Goal: Understand process/instructions: Learn how to perform a task or action

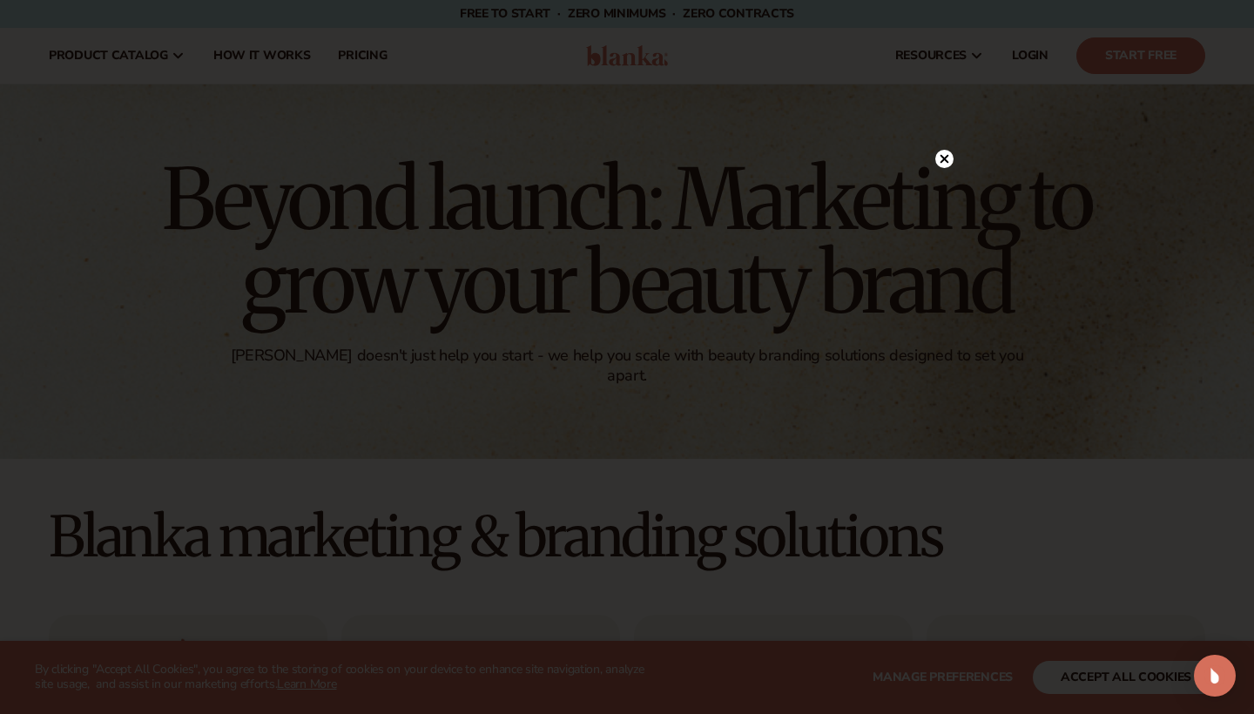
click at [940, 158] on circle at bounding box center [944, 159] width 18 height 18
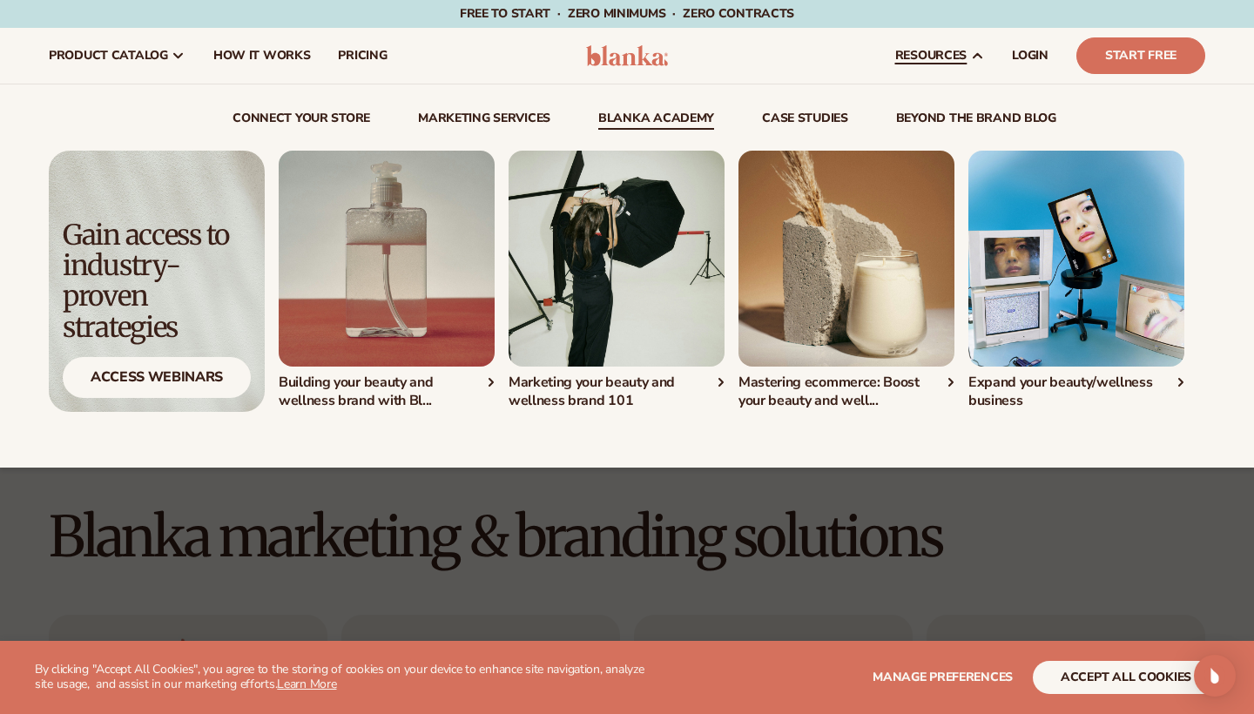
click at [442, 290] on img "1 / 4" at bounding box center [387, 259] width 216 height 216
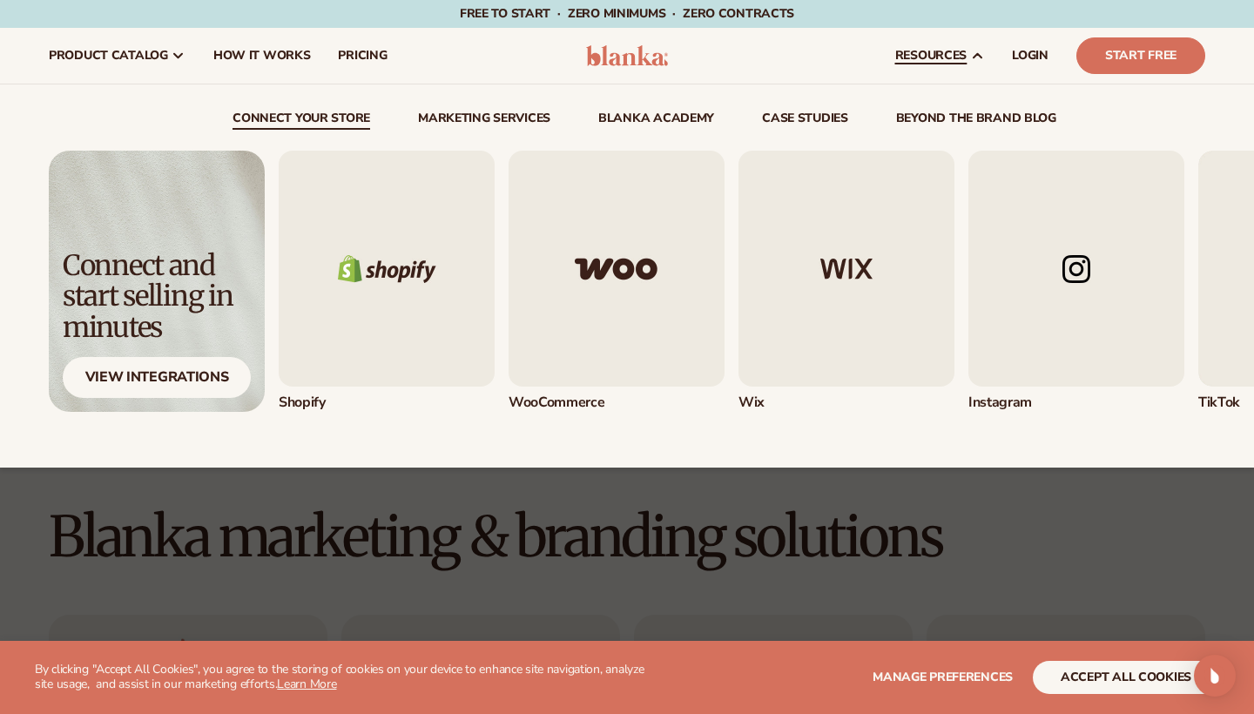
click at [881, 66] on link "resources" at bounding box center [939, 56] width 117 height 56
click at [320, 122] on link "connect your store" at bounding box center [301, 120] width 138 height 17
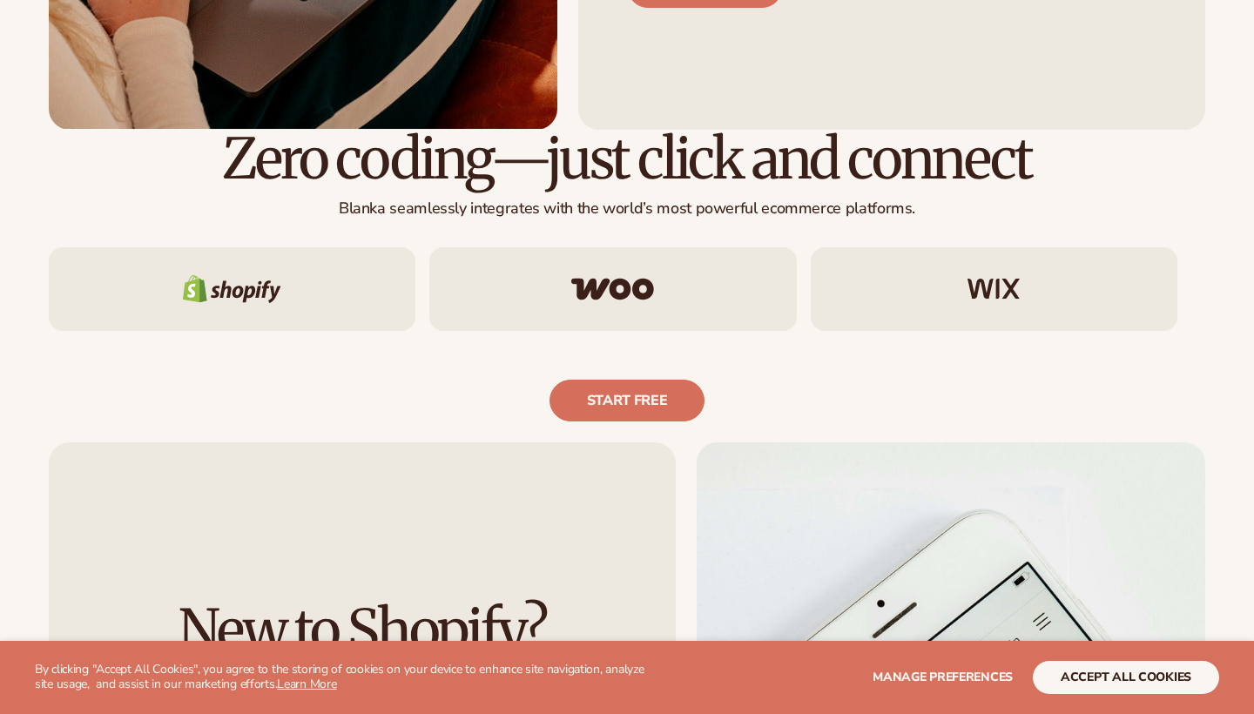
scroll to position [912, 0]
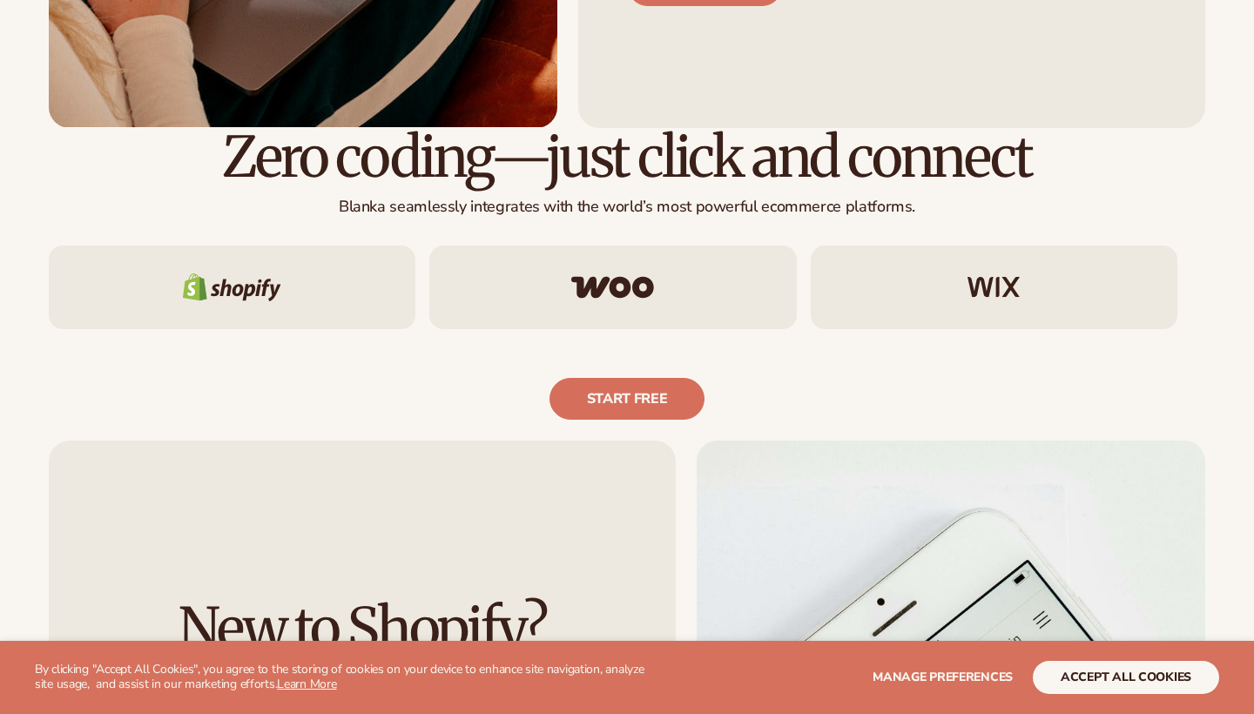
click at [275, 306] on div at bounding box center [232, 288] width 367 height 84
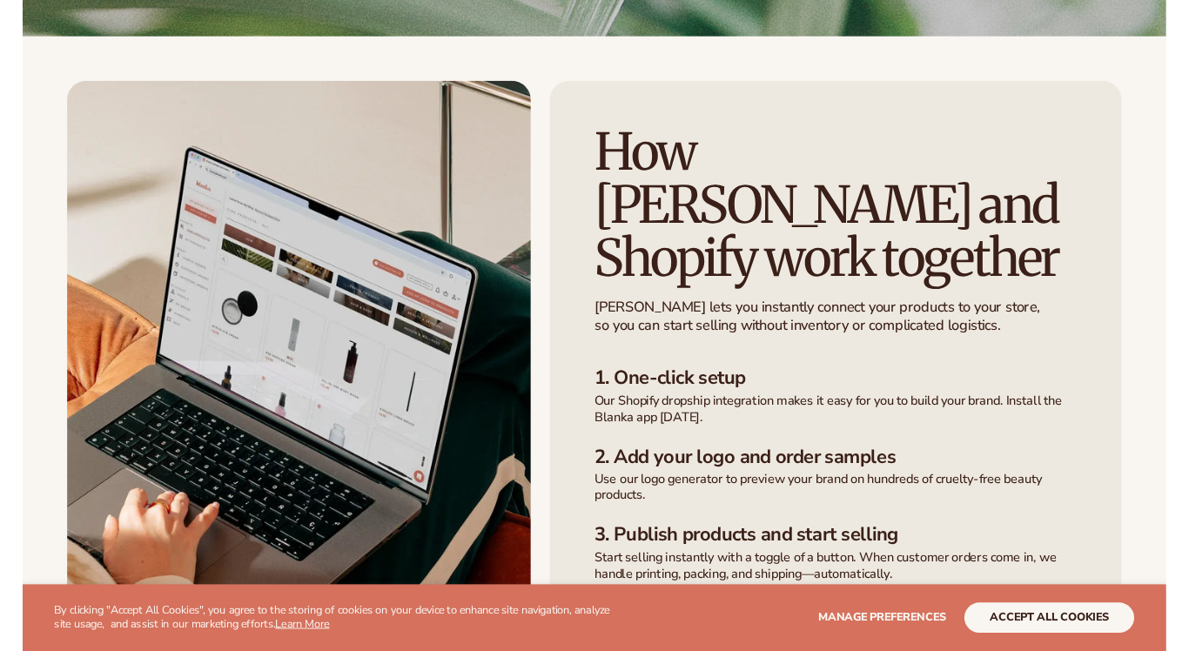
scroll to position [401, 0]
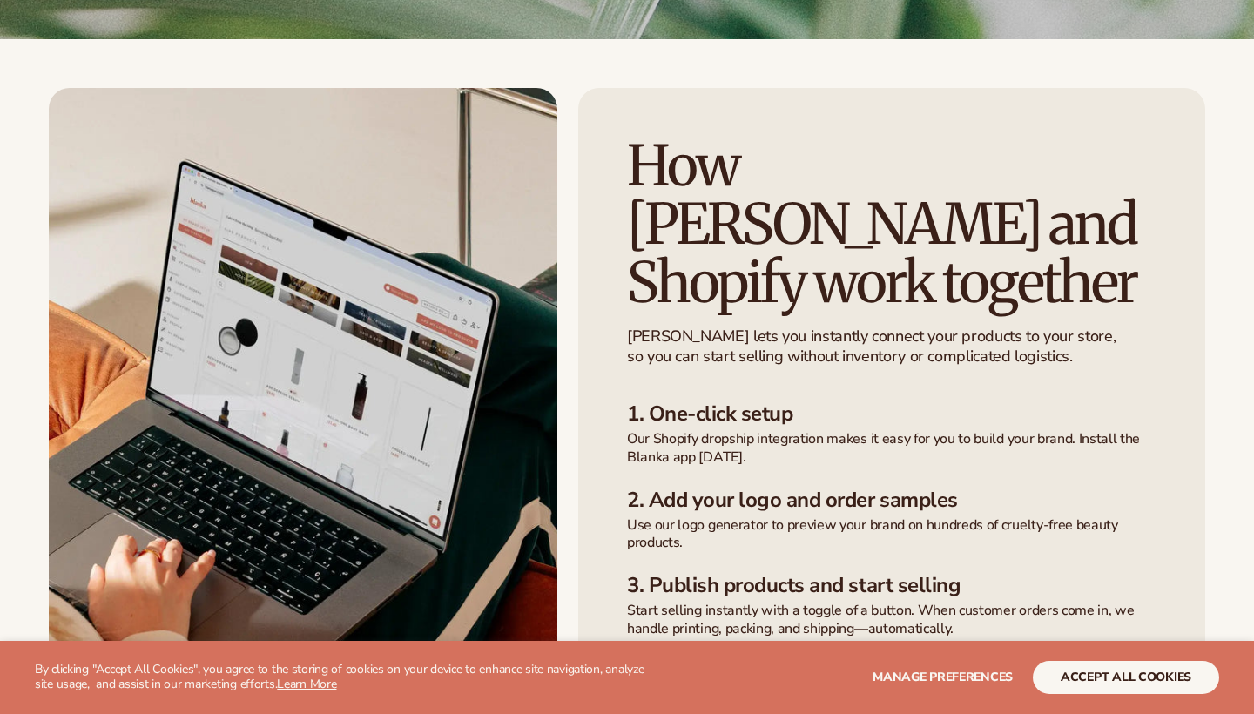
click at [1033, 691] on button "accept all cookies" at bounding box center [1126, 677] width 186 height 33
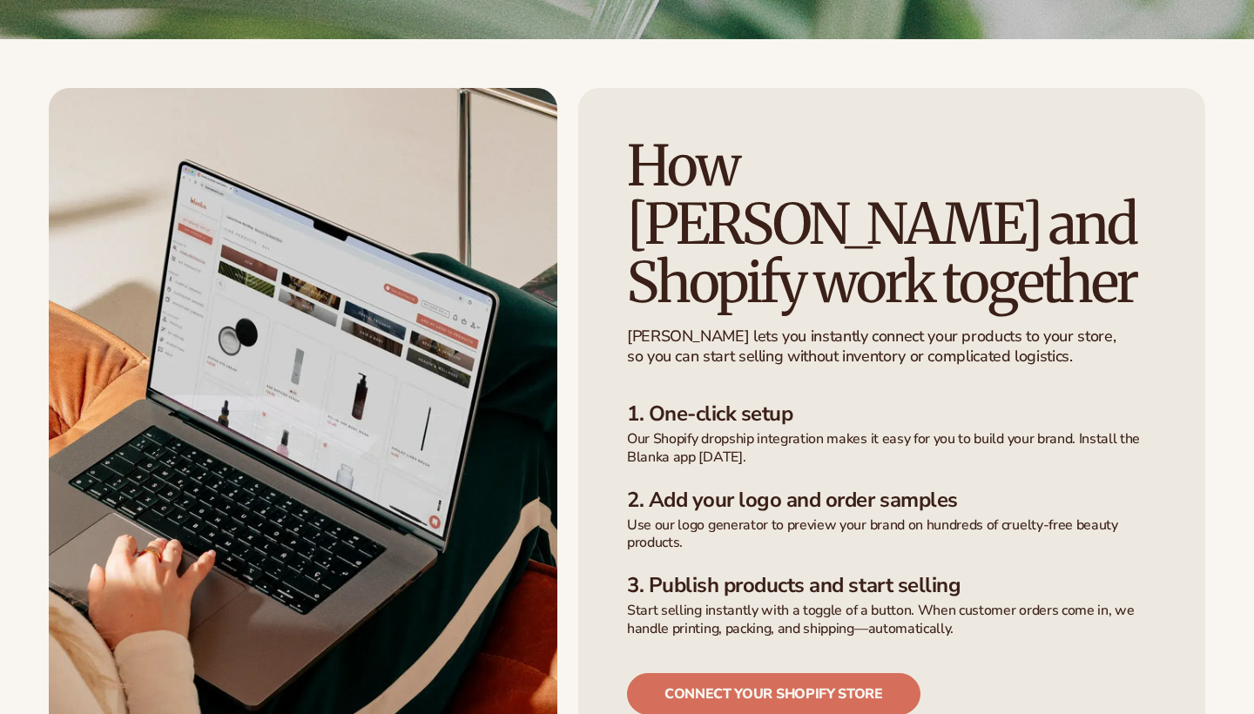
click at [973, 674] on div "How Blanka and  Shopify work together Blanka lets you instantly connect your pr…" at bounding box center [891, 426] width 627 height 676
click at [972, 673] on div "How Blanka and  Shopify work together Blanka lets you instantly connect your pr…" at bounding box center [891, 426] width 627 height 676
click at [902, 654] on div "How Blanka and  Shopify work together Blanka lets you instantly connect your pr…" at bounding box center [891, 426] width 627 height 676
click at [854, 673] on link "Connect your shopify store" at bounding box center [773, 694] width 293 height 42
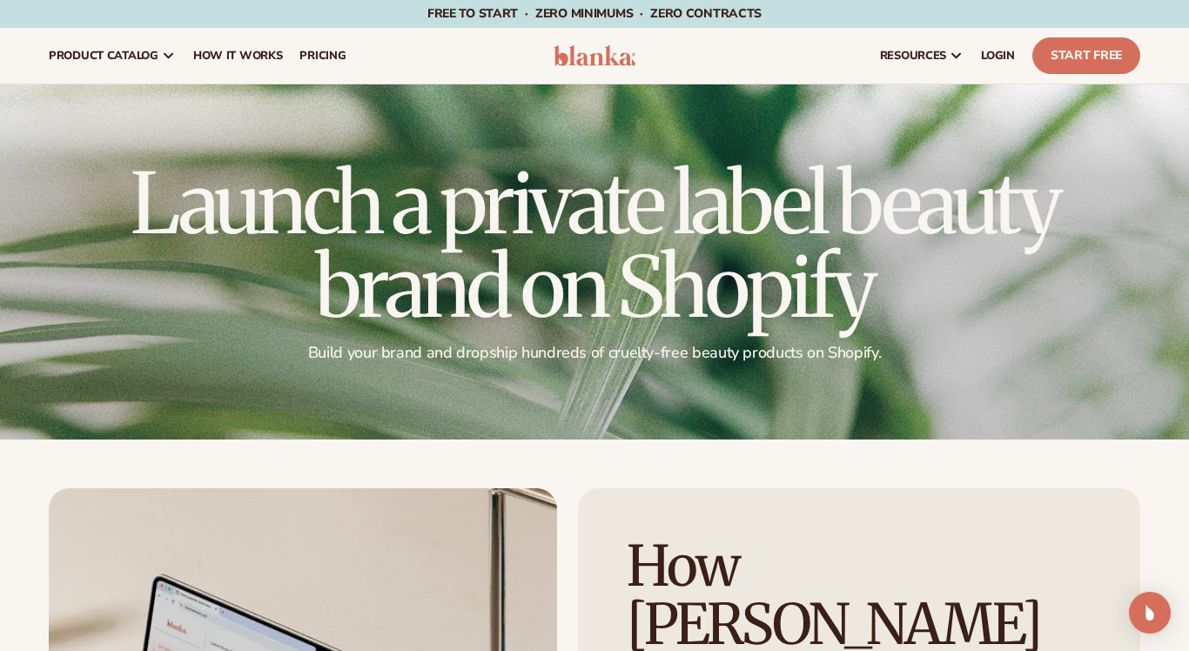
scroll to position [0, 0]
click at [981, 53] on span "LOGIN" at bounding box center [998, 56] width 34 height 14
